Goal: Information Seeking & Learning: Learn about a topic

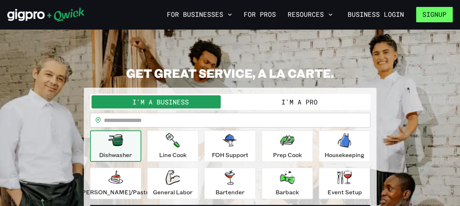
click at [438, 16] on button "Signup" at bounding box center [434, 14] width 37 height 15
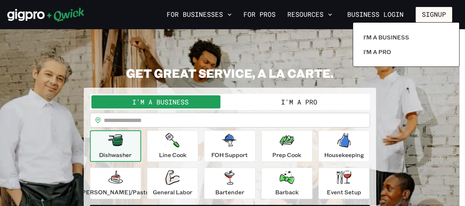
click at [429, 88] on div at bounding box center [232, 103] width 465 height 206
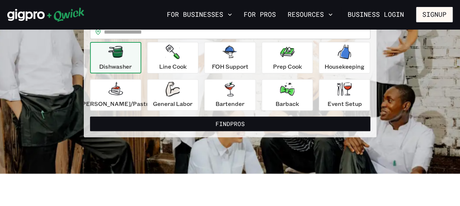
scroll to position [7, 0]
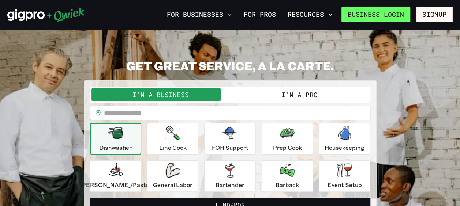
click at [390, 15] on link "Business Login" at bounding box center [375, 14] width 69 height 15
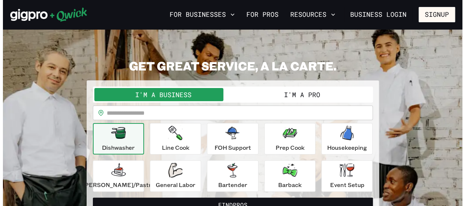
scroll to position [7, 0]
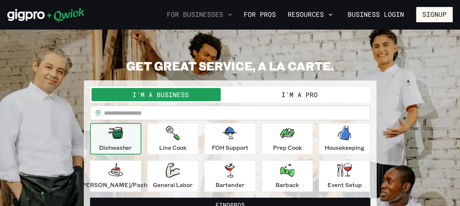
click at [232, 15] on icon "button" at bounding box center [229, 14] width 7 height 7
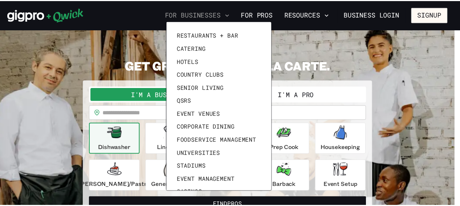
scroll to position [0, 0]
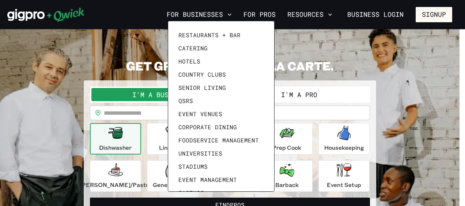
click at [310, 40] on div at bounding box center [232, 103] width 465 height 206
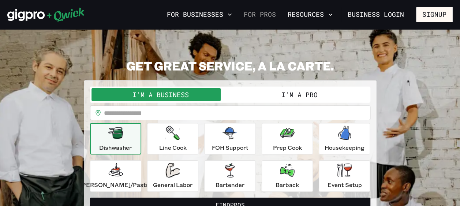
click at [267, 16] on link "For Pros" at bounding box center [260, 14] width 38 height 12
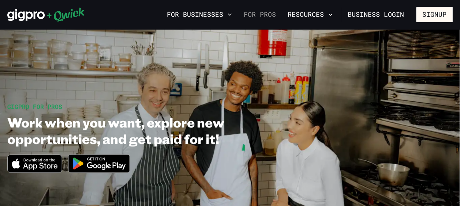
click at [265, 18] on link "For Pros" at bounding box center [260, 14] width 38 height 12
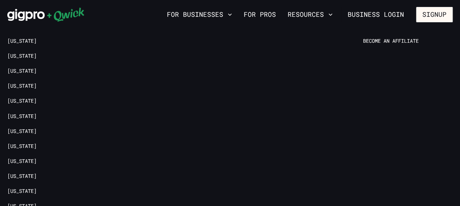
scroll to position [1474, 0]
click at [459, 160] on div "Locations [US_STATE] [US_STATE] [US_STATE] [US_STATE] [US_STATE] [US_STATE] [US…" at bounding box center [230, 206] width 460 height 441
click at [458, 158] on div "Locations [US_STATE] [US_STATE] [US_STATE] [US_STATE] [US_STATE] [US_STATE] [US…" at bounding box center [230, 206] width 460 height 441
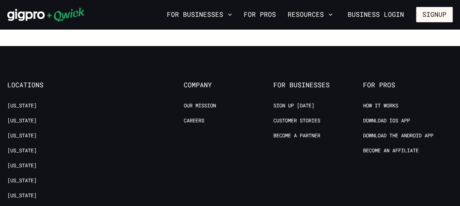
scroll to position [1397, 0]
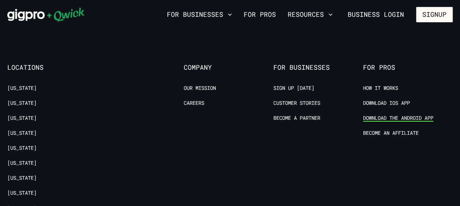
click at [386, 116] on link "Download the Android App" at bounding box center [398, 118] width 70 height 7
click at [393, 102] on link "Download IOS App" at bounding box center [386, 103] width 47 height 7
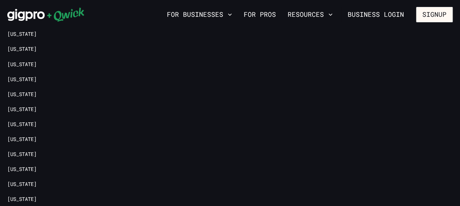
scroll to position [1539, 0]
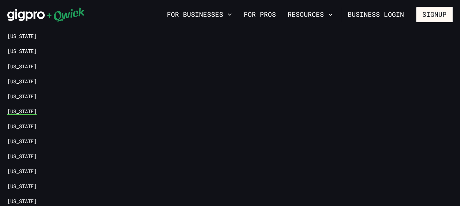
click at [37, 108] on link "[US_STATE]" at bounding box center [21, 111] width 29 height 7
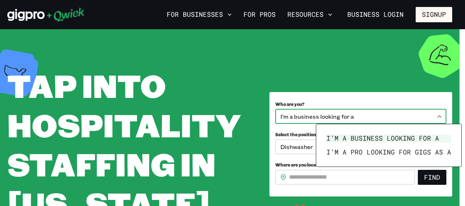
click at [440, 117] on body "**********" at bounding box center [232, 103] width 465 height 206
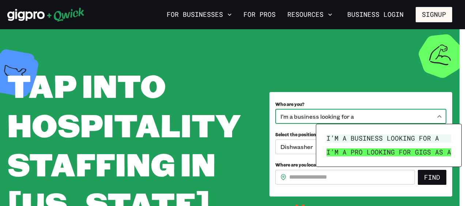
click at [424, 151] on li "I’m a pro looking for Gigs as a" at bounding box center [389, 153] width 131 height 14
type input "***"
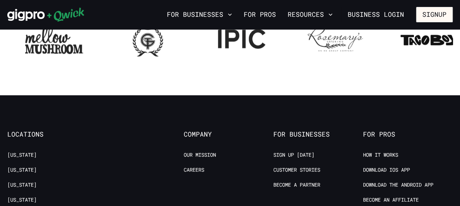
scroll to position [767, 0]
